Goal: Navigation & Orientation: Find specific page/section

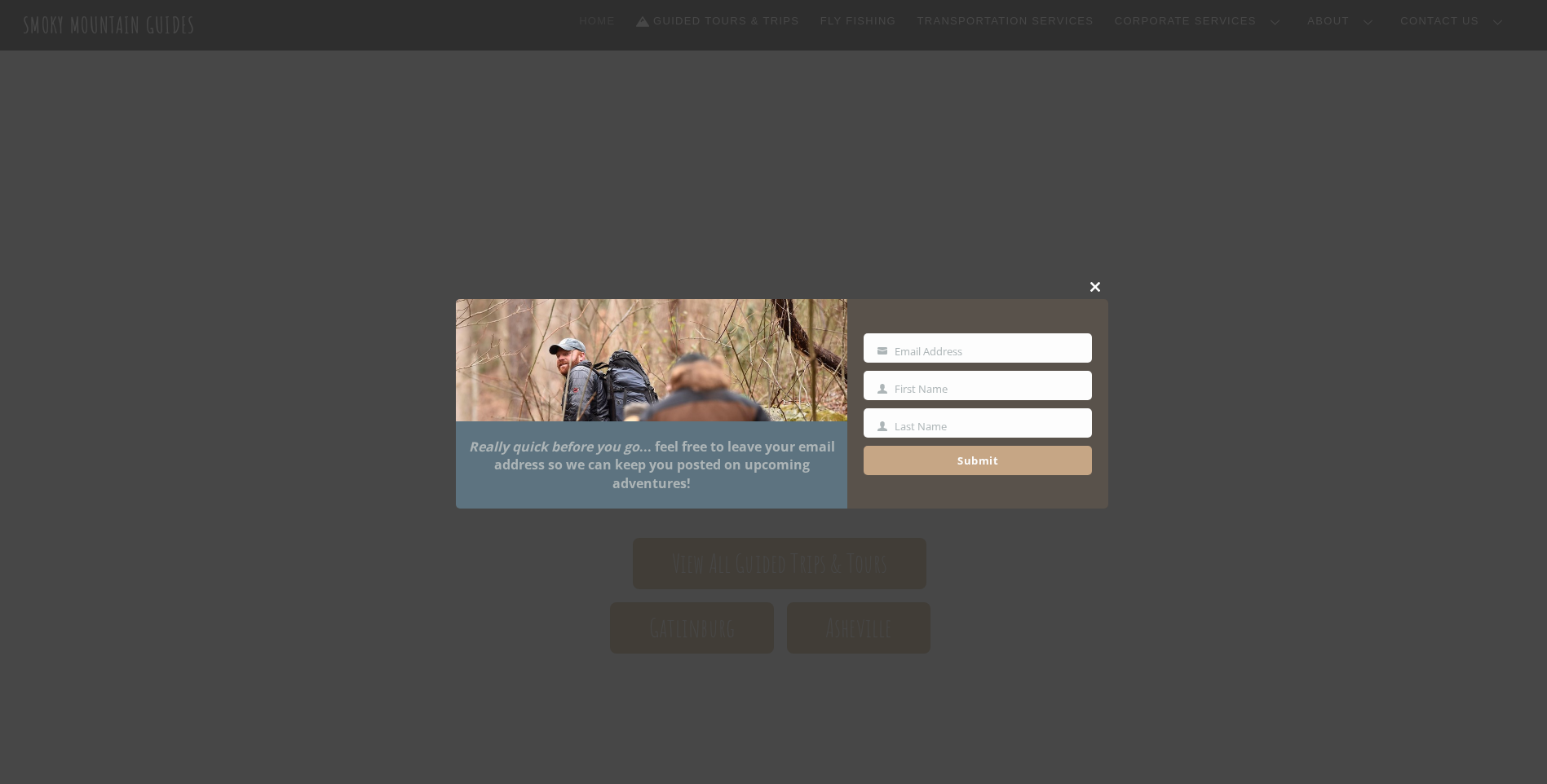
click at [1092, 282] on button "Close this module" at bounding box center [1095, 287] width 24 height 24
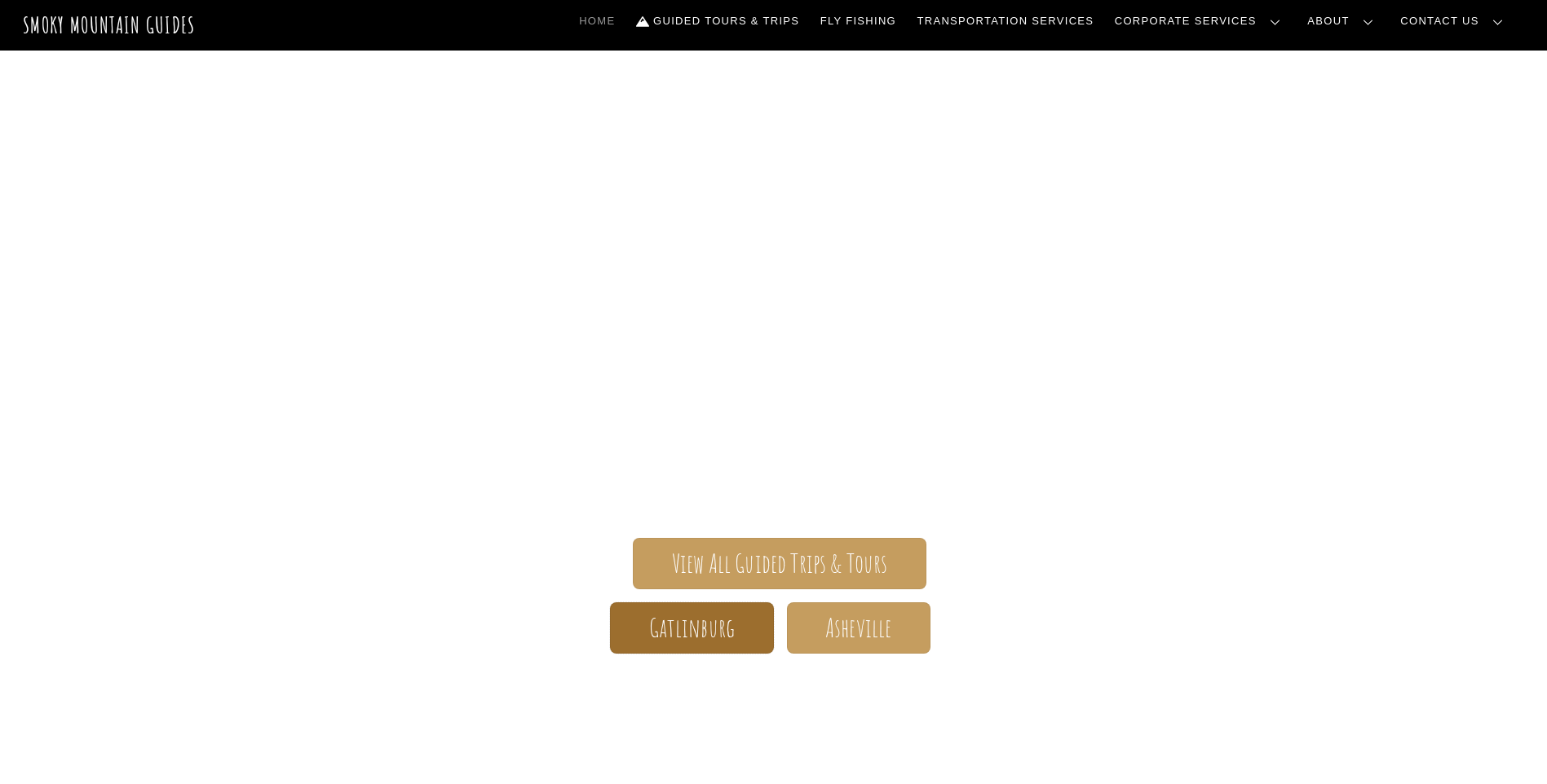
click at [712, 628] on span "Gatlinburg" at bounding box center [693, 628] width 87 height 18
click at [0, 0] on link "Gallery" at bounding box center [0, 0] width 0 height 0
